Goal: Book appointment/travel/reservation

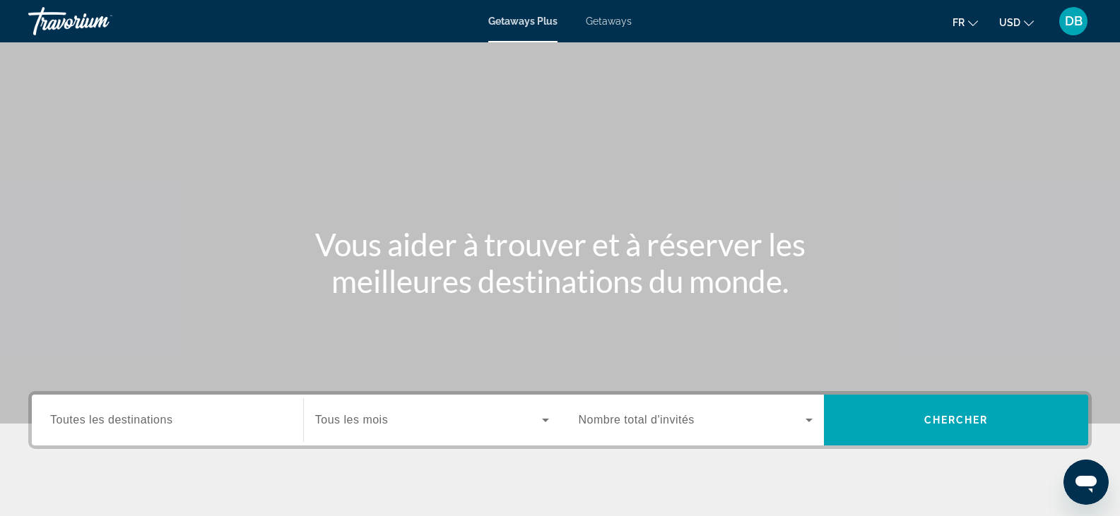
click at [514, 429] on div "Search widget" at bounding box center [432, 421] width 234 height 40
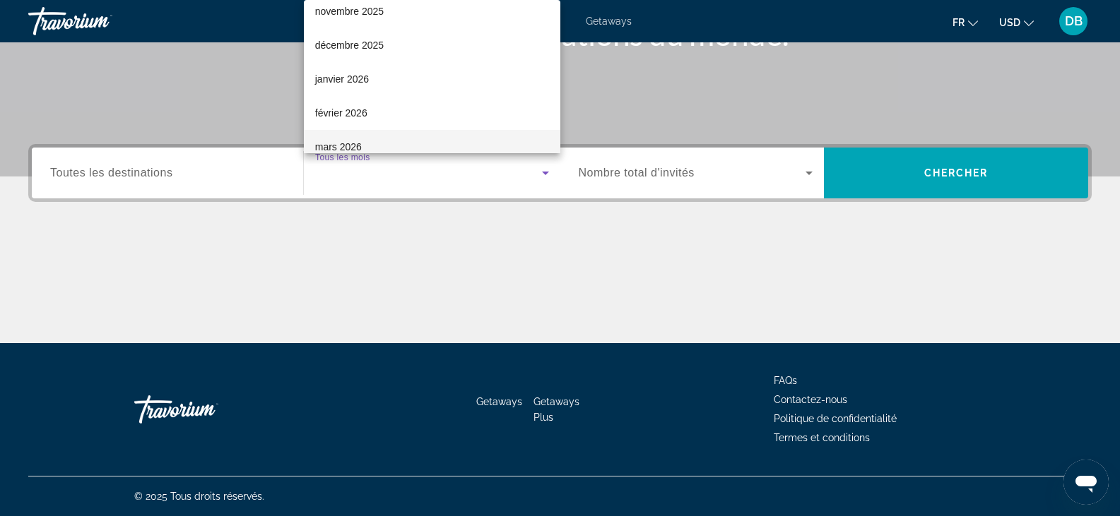
scroll to position [71, 0]
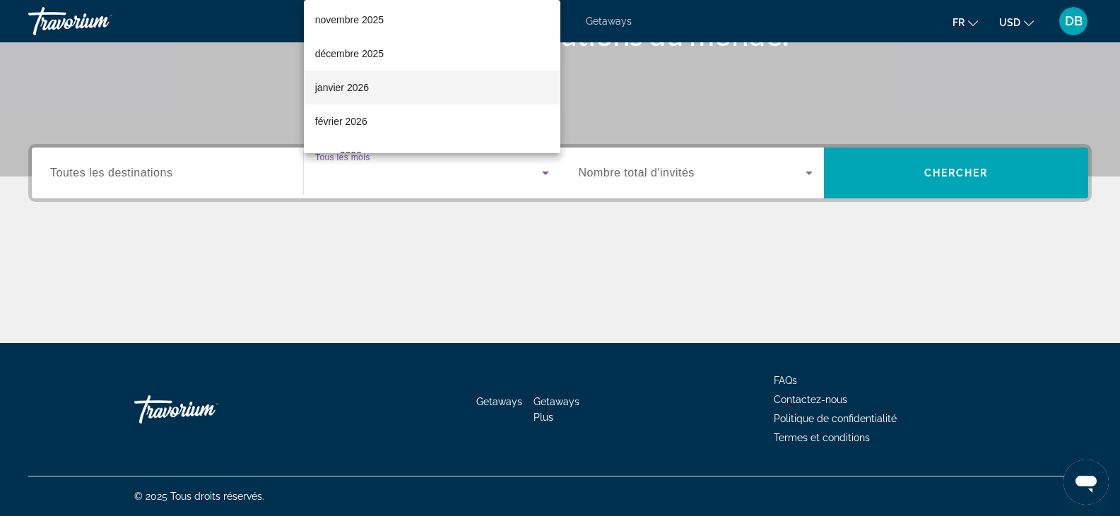
click at [384, 90] on mat-option "janvier 2026" at bounding box center [432, 88] width 256 height 34
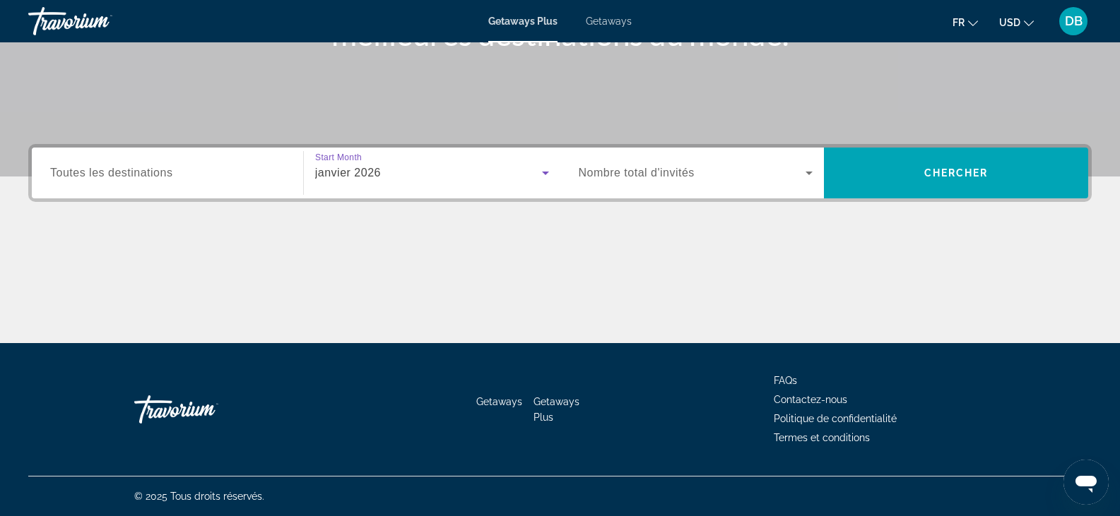
click at [158, 175] on span "Toutes les destinations" at bounding box center [111, 173] width 122 height 12
click at [158, 175] on input "Destination Toutes les destinations" at bounding box center [167, 173] width 235 height 17
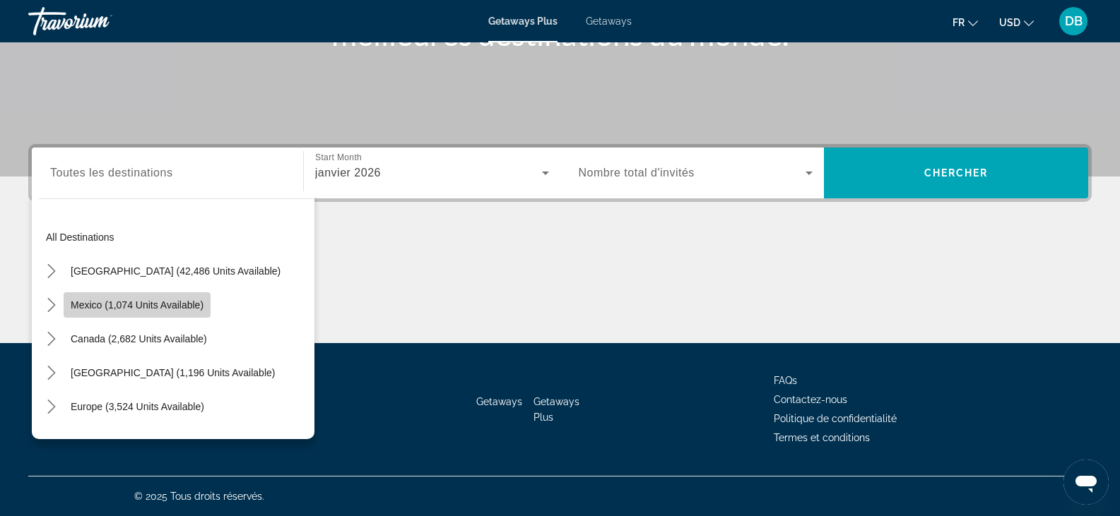
click at [137, 298] on span "Select destination: Mexico (1,074 units available)" at bounding box center [137, 305] width 147 height 34
type input "**********"
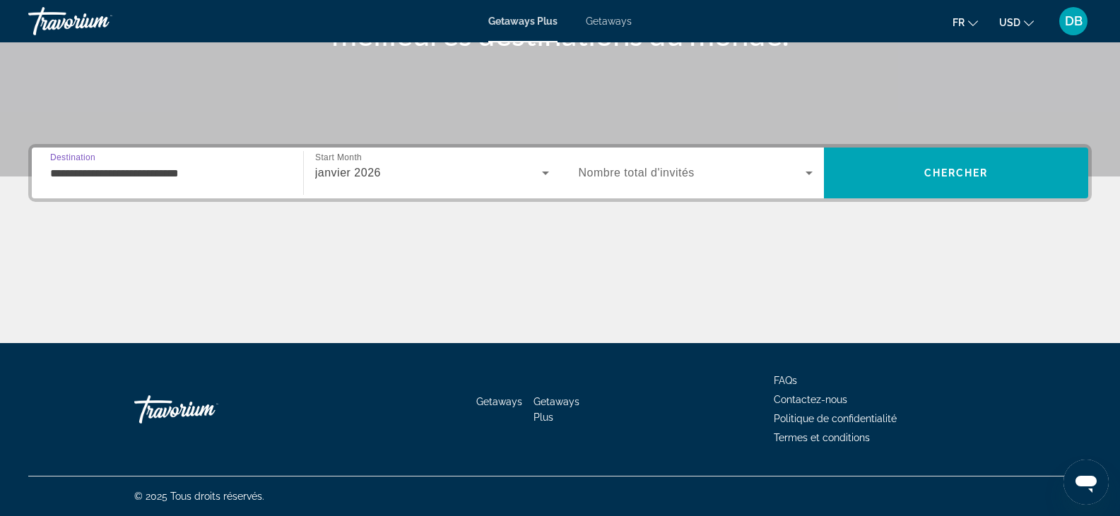
click at [808, 172] on icon "Search widget" at bounding box center [808, 174] width 7 height 4
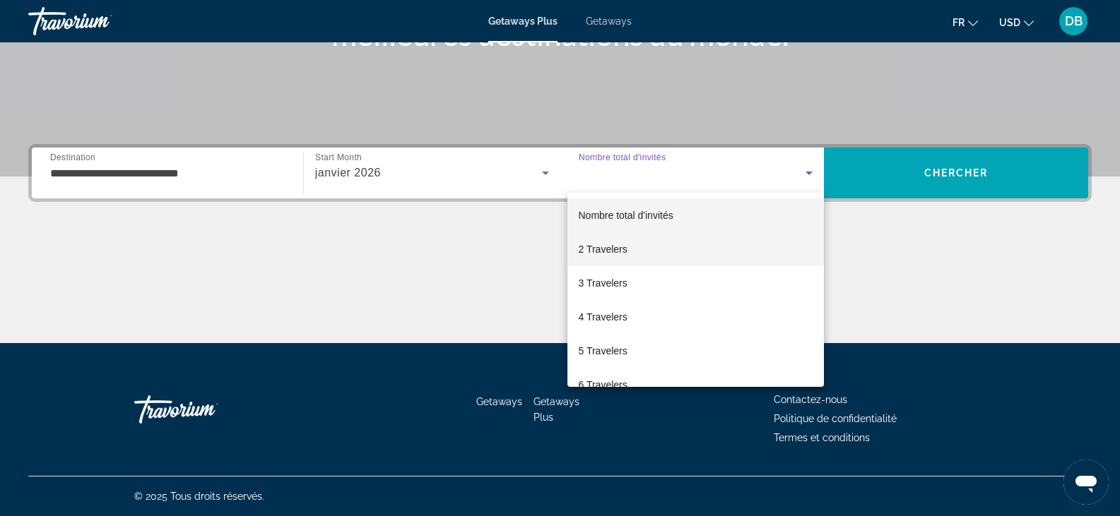
click at [610, 246] on span "2 Travelers" at bounding box center [603, 249] width 49 height 17
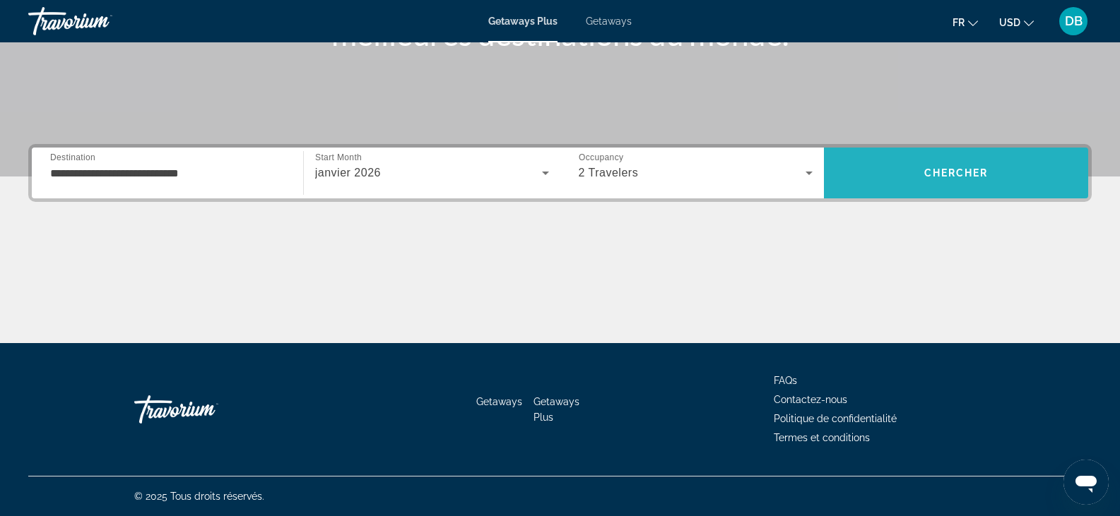
click at [949, 179] on button "Chercher" at bounding box center [956, 173] width 264 height 51
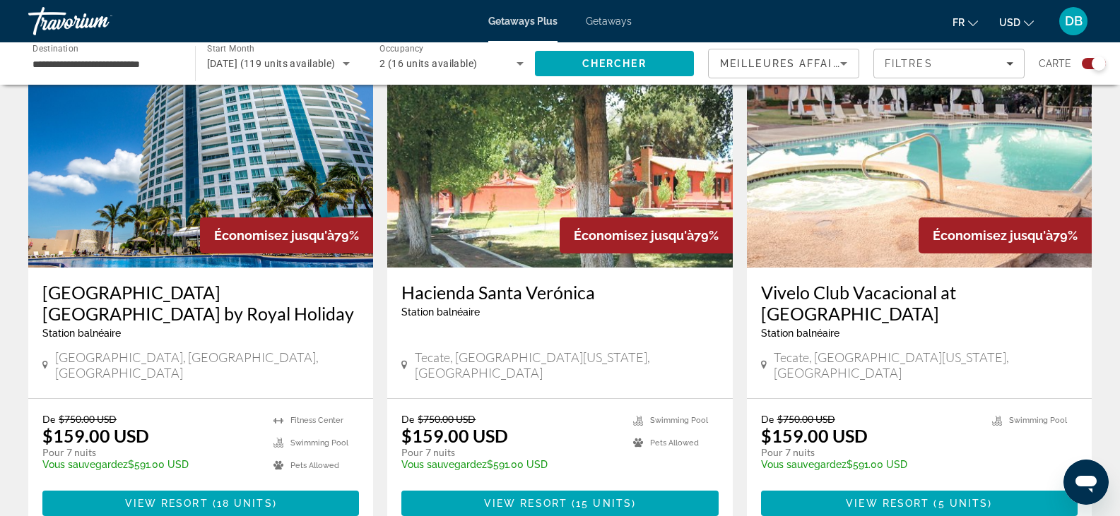
scroll to position [1060, 0]
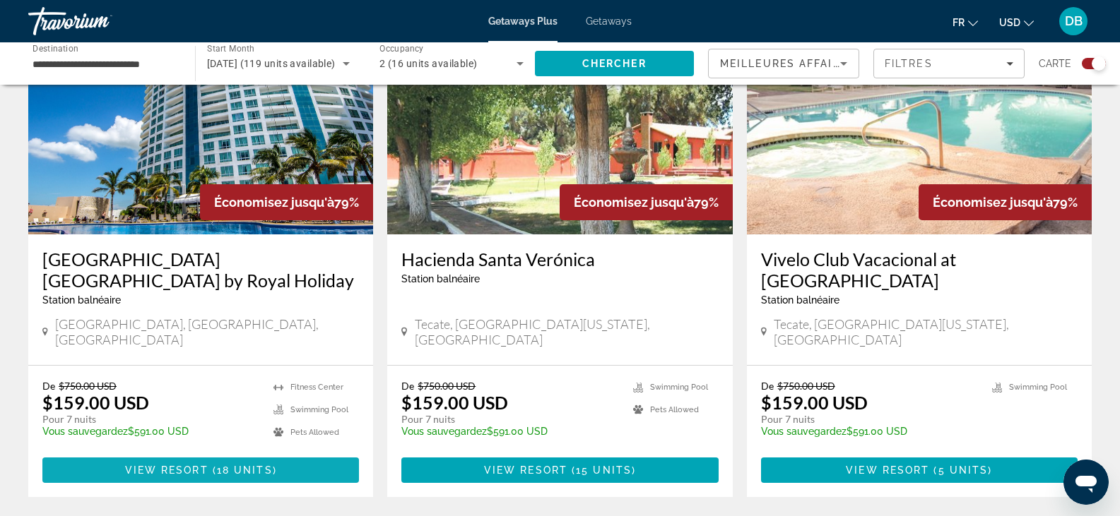
click at [178, 465] on span "View Resort" at bounding box center [166, 470] width 83 height 11
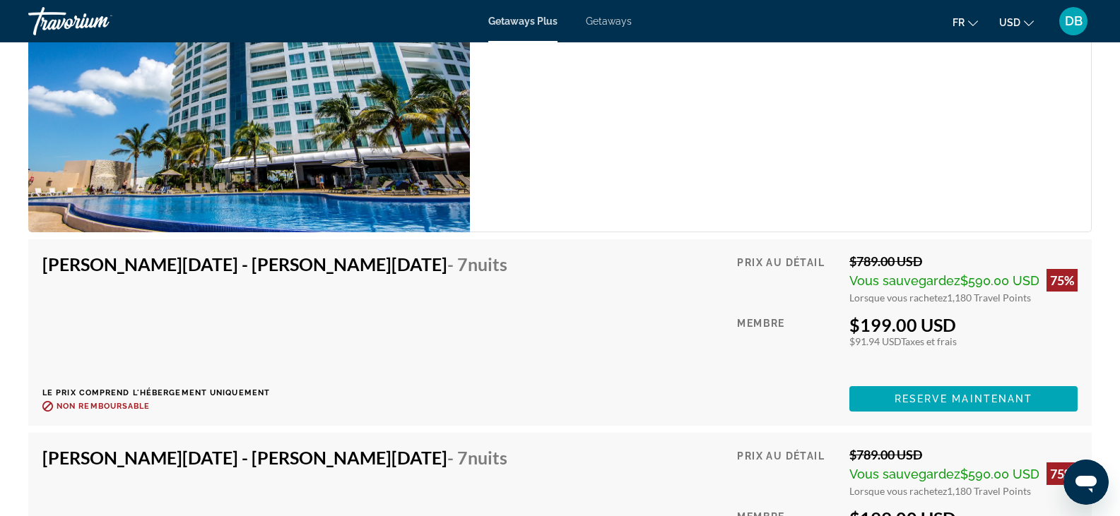
scroll to position [4882, 0]
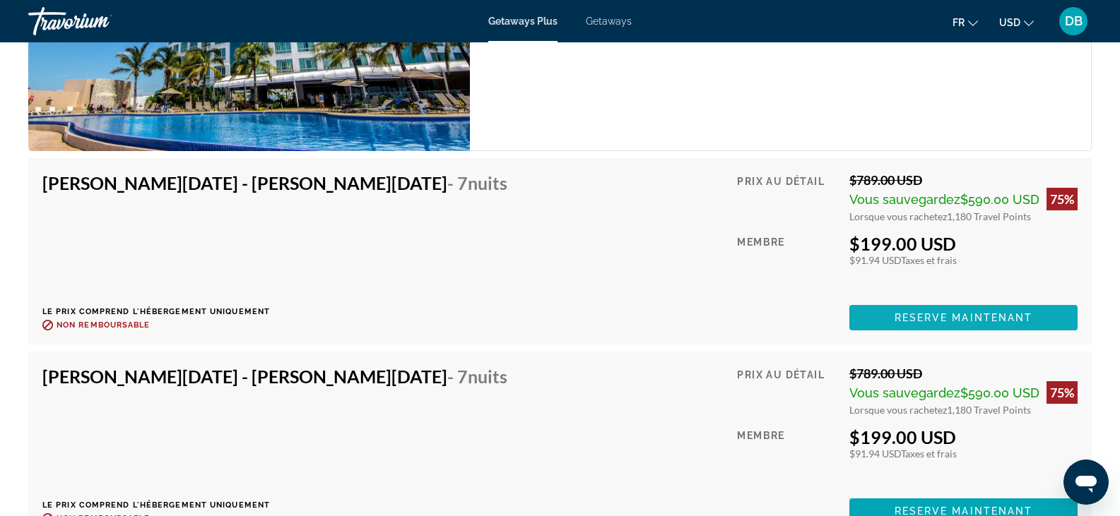
click at [1010, 309] on span "Main content" at bounding box center [963, 318] width 228 height 34
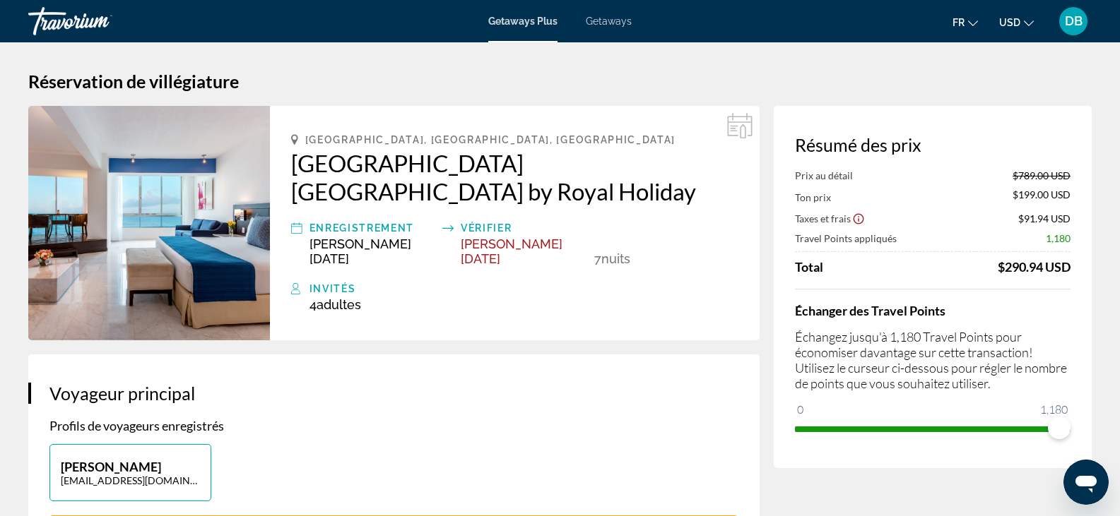
click at [605, 26] on span "Getaways" at bounding box center [609, 21] width 46 height 11
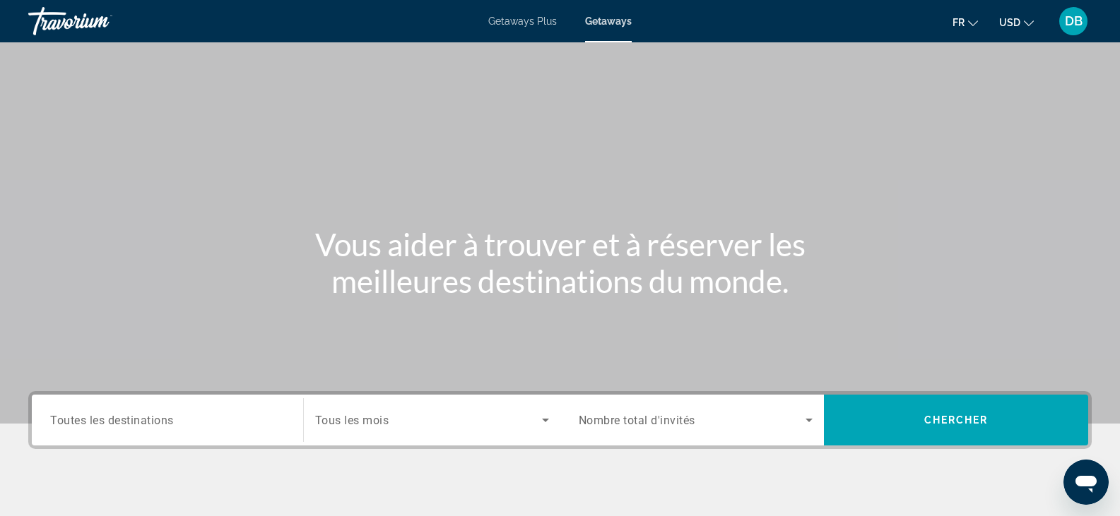
scroll to position [247, 0]
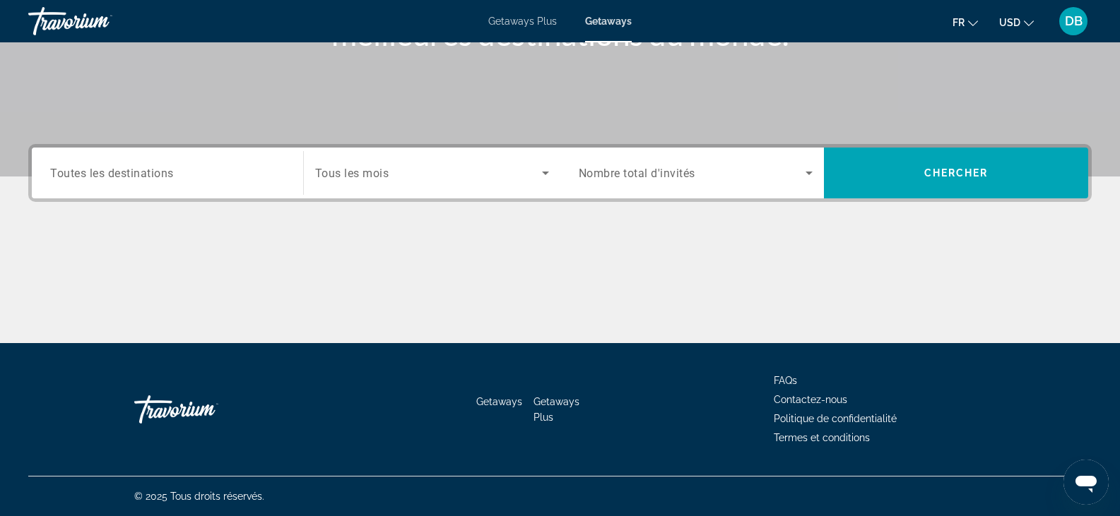
click at [699, 177] on span "Search widget" at bounding box center [692, 173] width 227 height 17
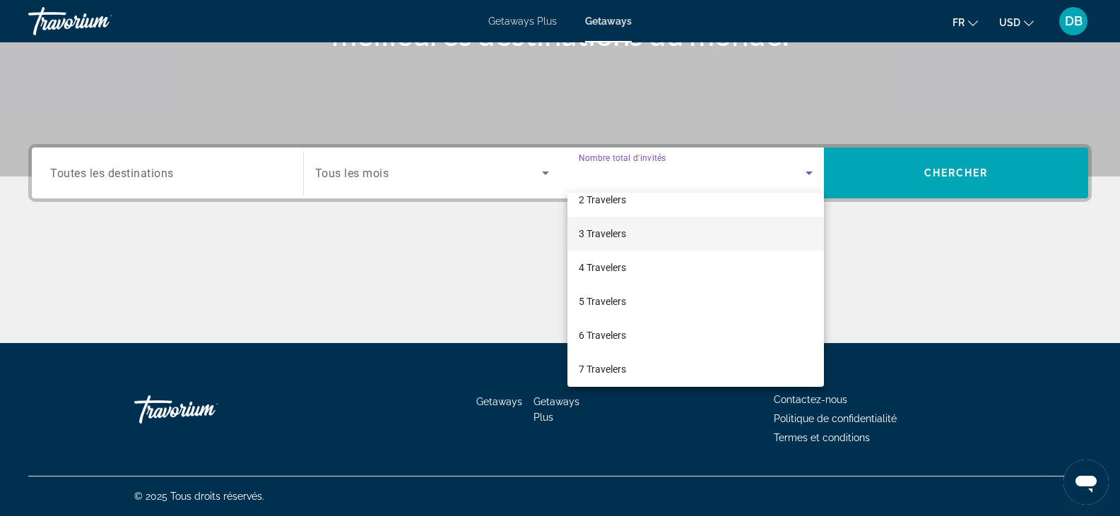
scroll to position [71, 0]
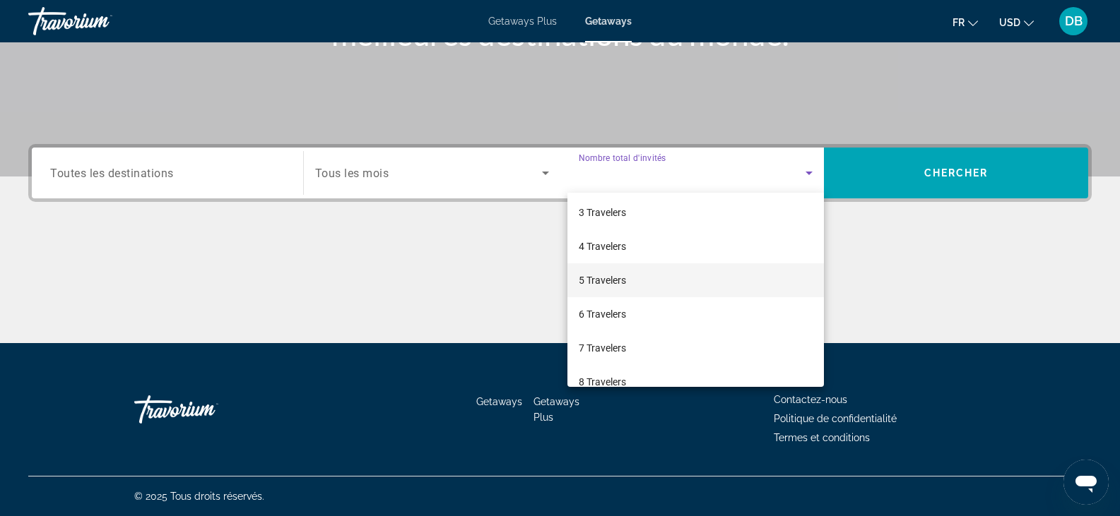
click at [634, 274] on mat-option "5 Travelers" at bounding box center [695, 281] width 257 height 34
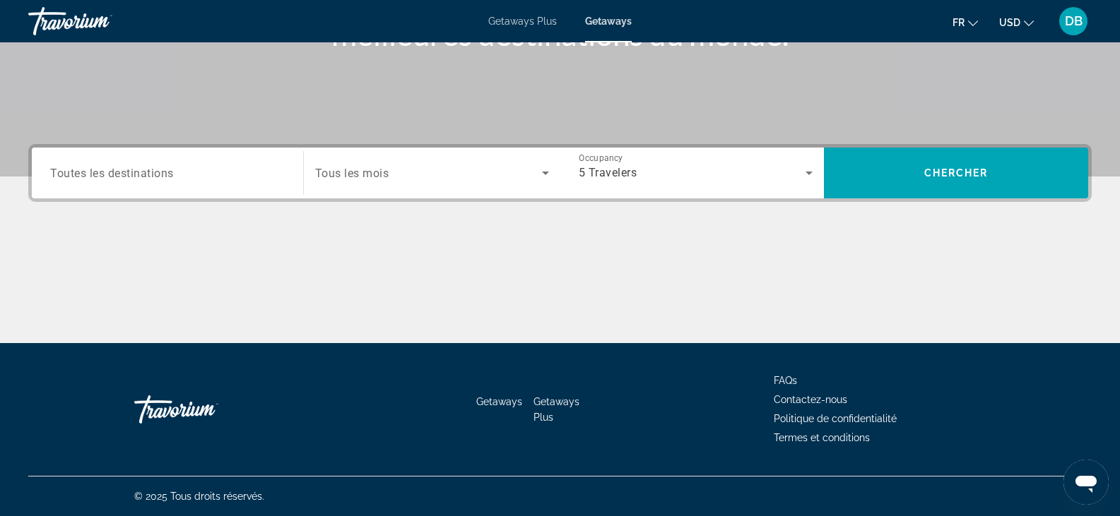
click at [355, 178] on span "Tous les mois" at bounding box center [352, 173] width 74 height 13
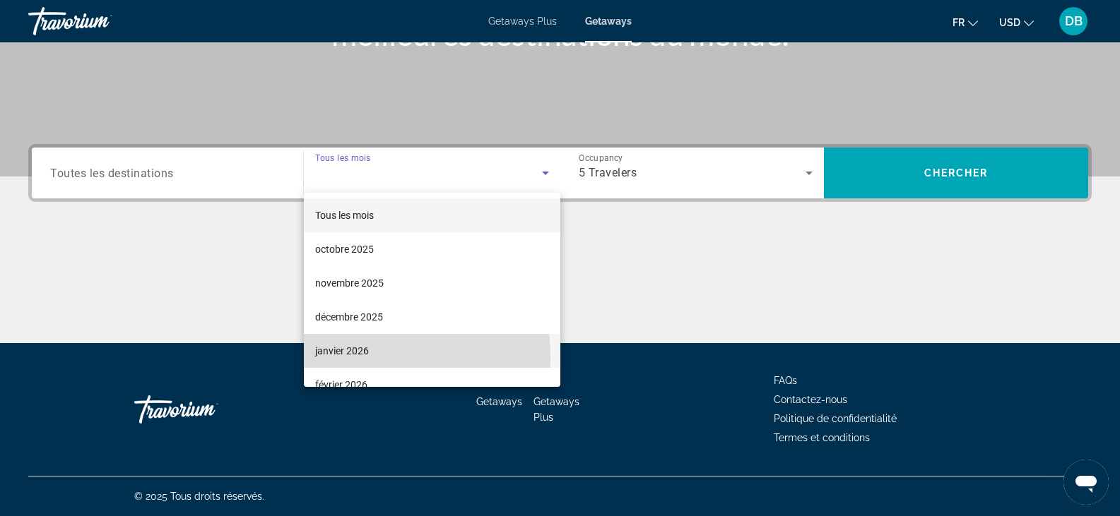
click at [331, 358] on span "janvier 2026" at bounding box center [342, 351] width 54 height 17
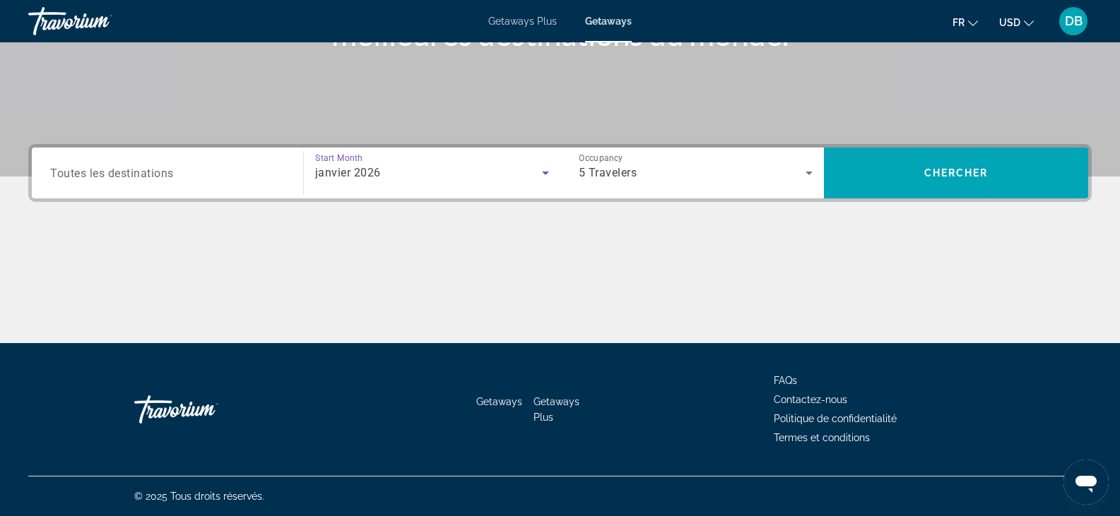
click at [199, 181] on input "Destination Toutes les destinations" at bounding box center [167, 173] width 235 height 17
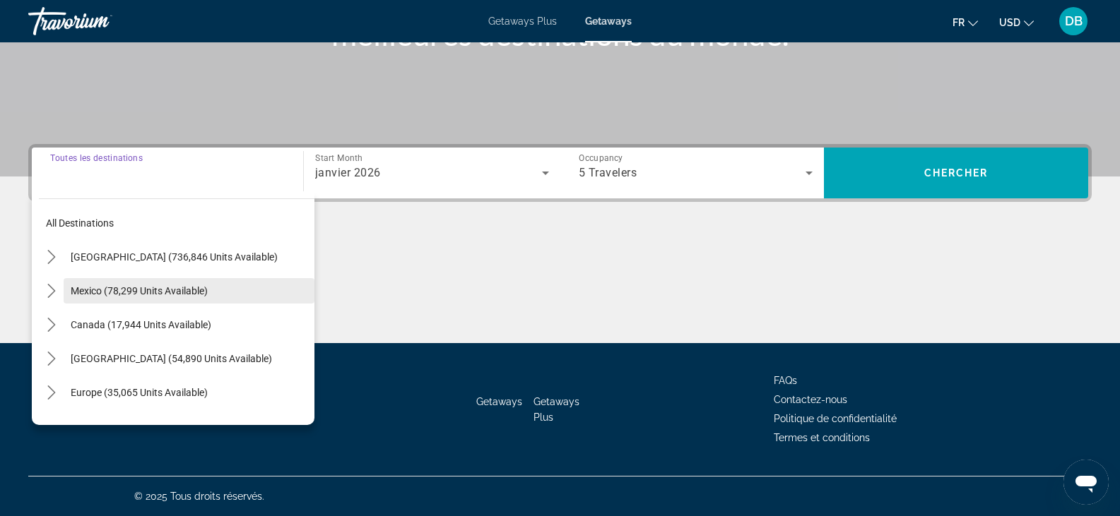
click at [134, 283] on span "Select destination: Mexico (78,299 units available)" at bounding box center [189, 291] width 251 height 34
type input "**********"
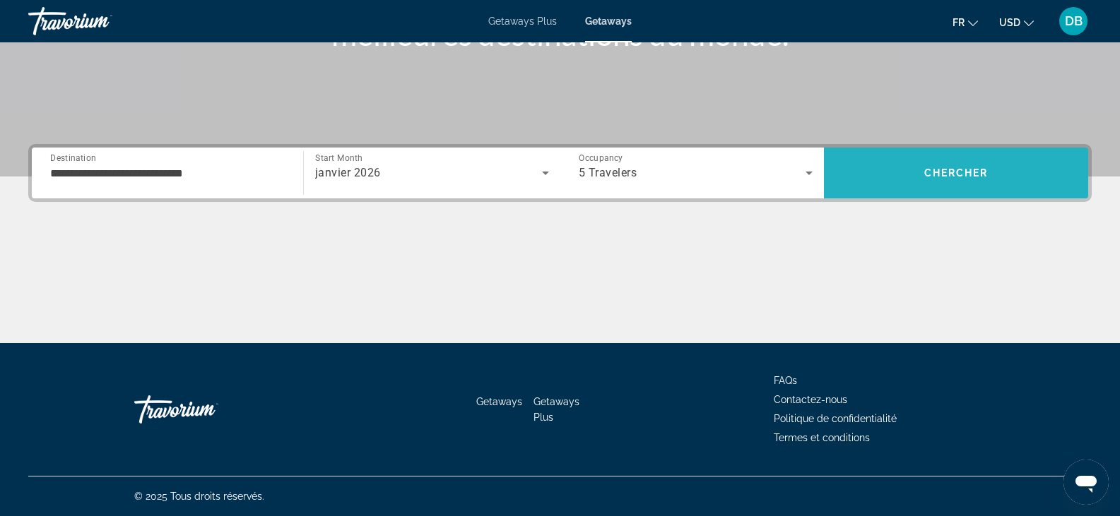
click at [981, 172] on span "Chercher" at bounding box center [956, 172] width 64 height 11
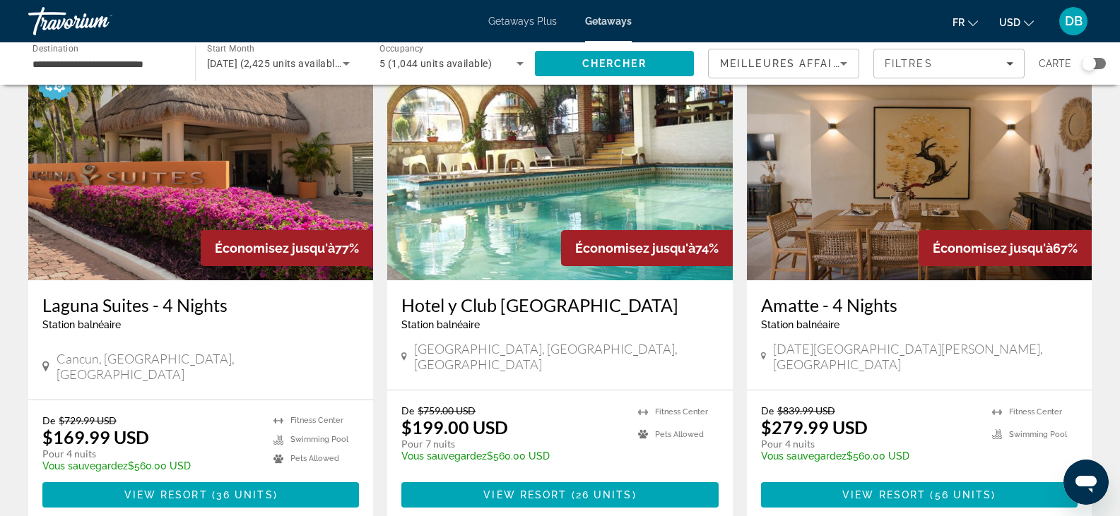
scroll to position [71, 0]
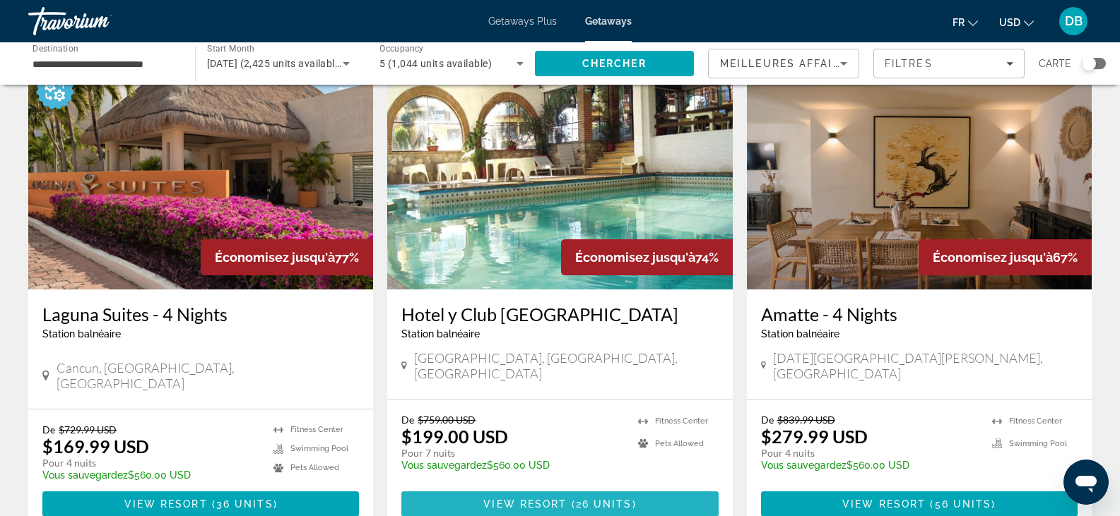
click at [552, 499] on span "View Resort" at bounding box center [524, 504] width 83 height 11
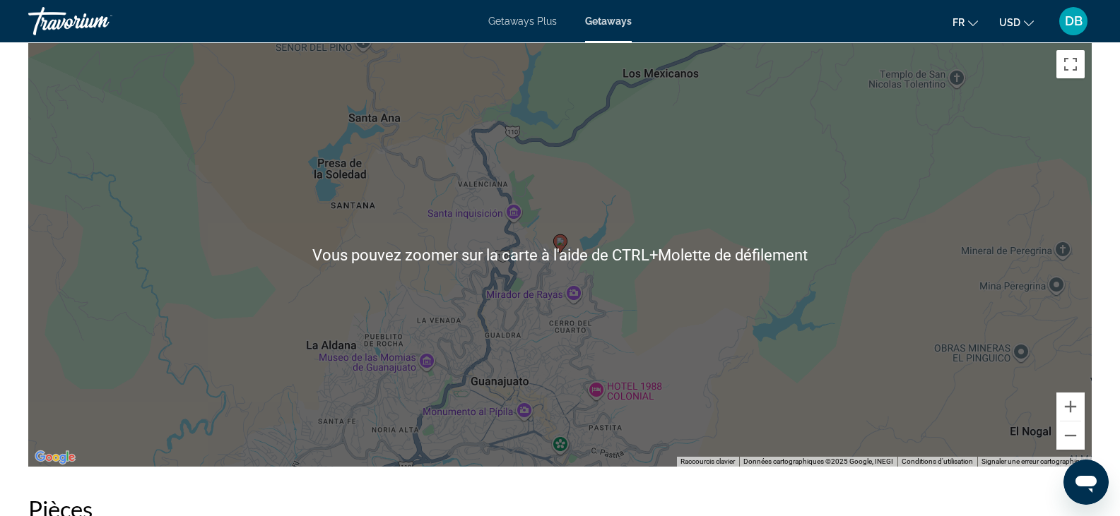
scroll to position [2049, 0]
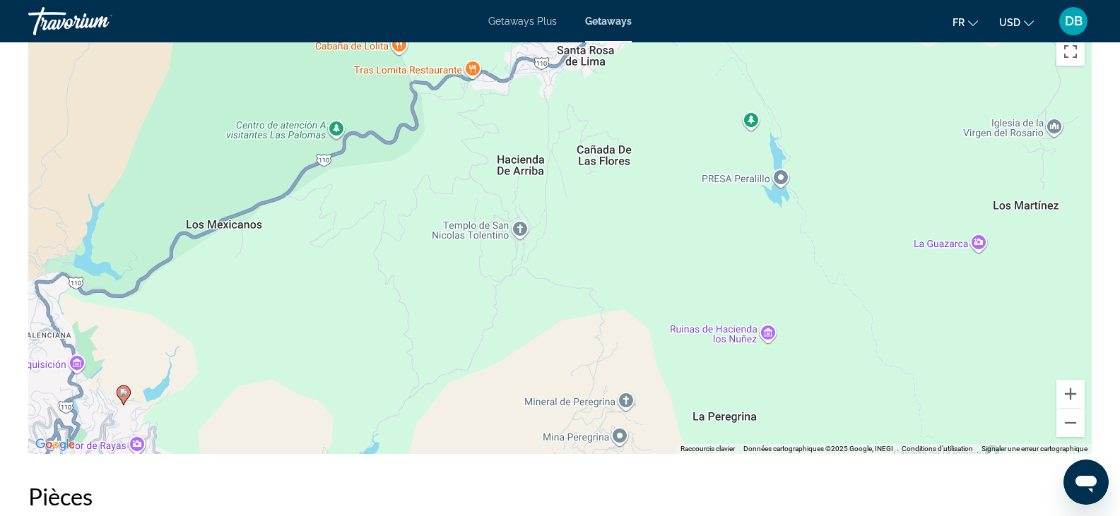
drag, startPoint x: 434, startPoint y: 322, endPoint x: 26, endPoint y: 433, distance: 423.2
